Goal: Information Seeking & Learning: Learn about a topic

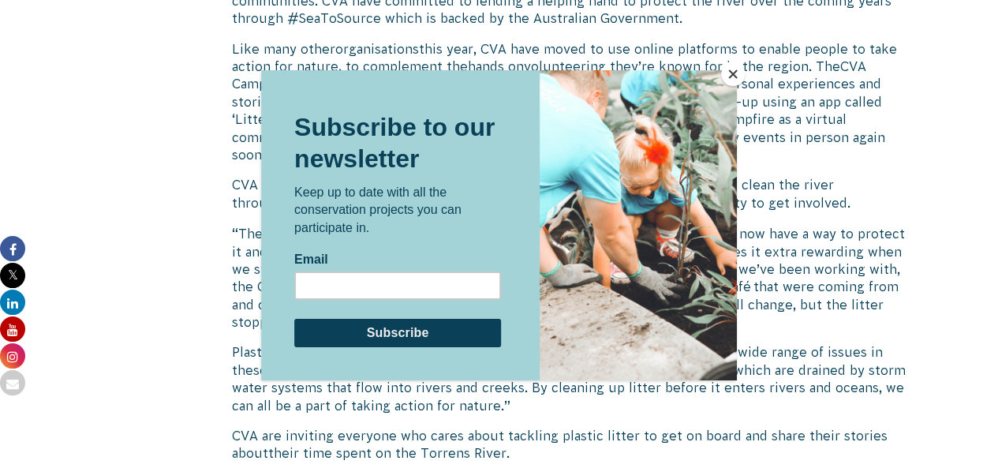
scroll to position [1291, 0]
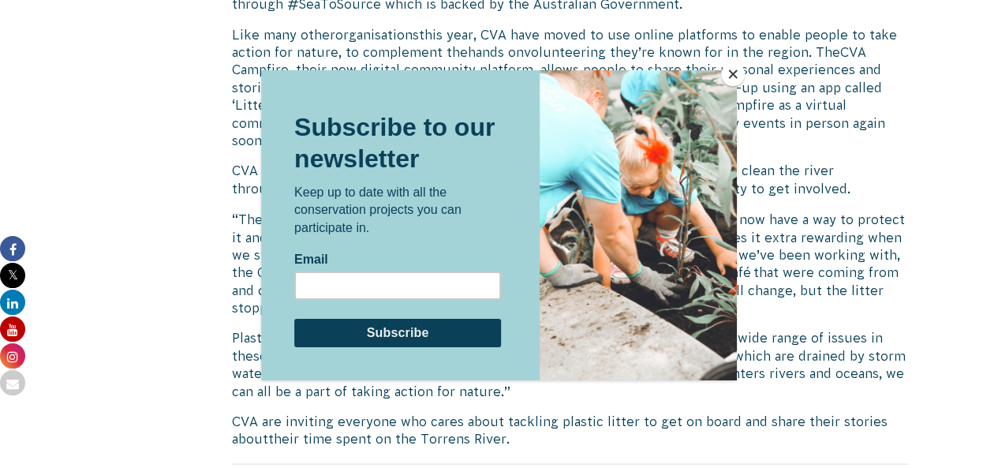
click at [737, 73] on button "Close" at bounding box center [733, 74] width 24 height 24
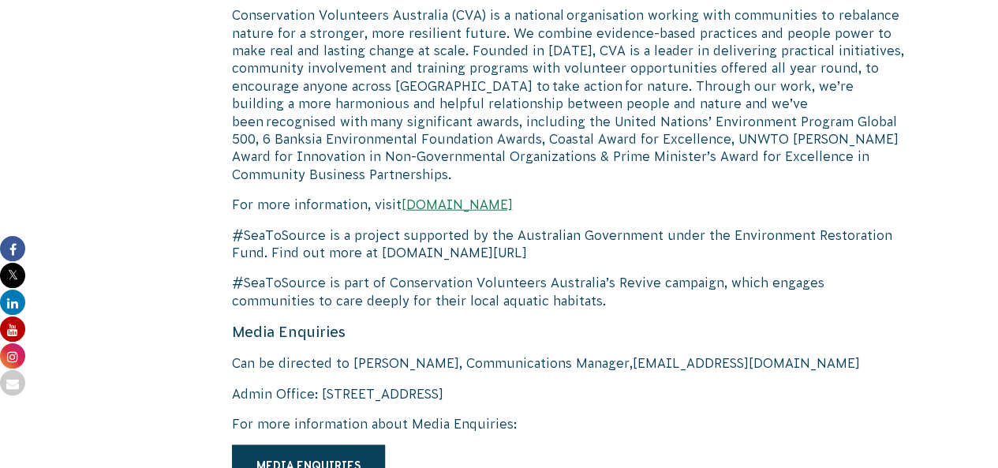
scroll to position [1795, 0]
click at [513, 197] on link "[DOMAIN_NAME]" at bounding box center [457, 204] width 111 height 14
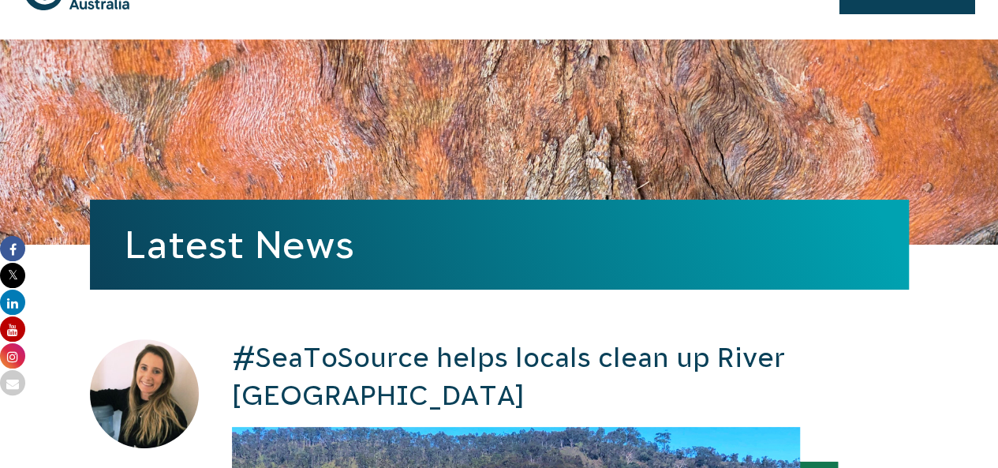
scroll to position [0, 0]
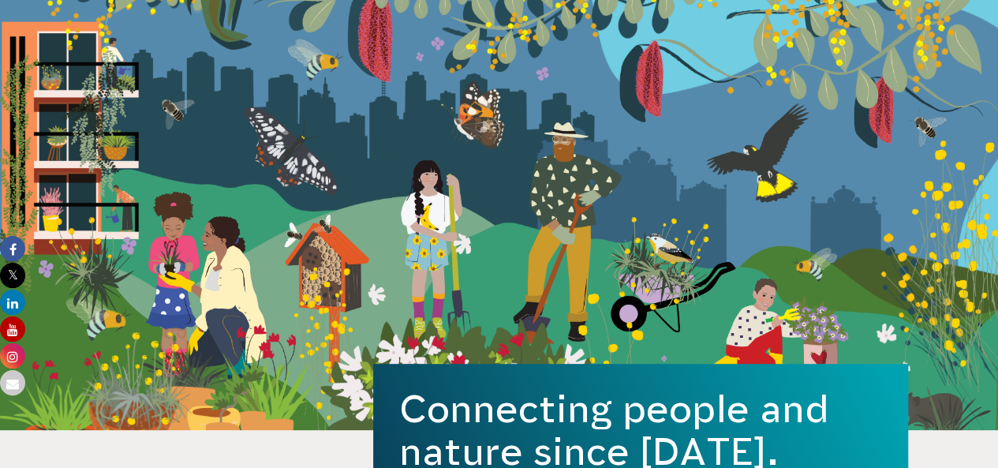
scroll to position [85, 0]
